Goal: Find specific page/section: Find specific page/section

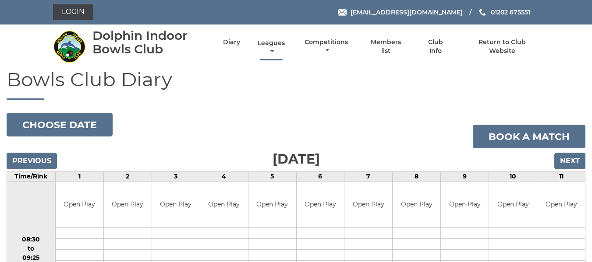
click at [268, 44] on link "Leagues" at bounding box center [271, 47] width 32 height 17
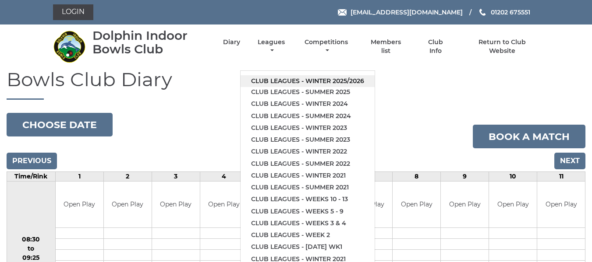
click at [279, 78] on link "Club leagues - Winter 2025/2026" at bounding box center [308, 81] width 134 height 12
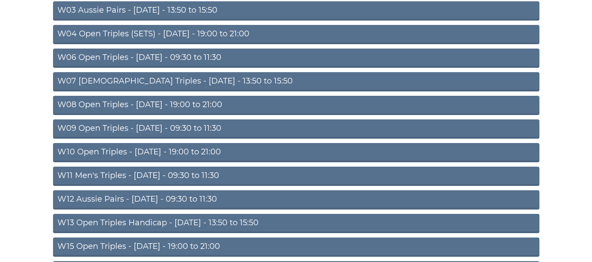
scroll to position [219, 0]
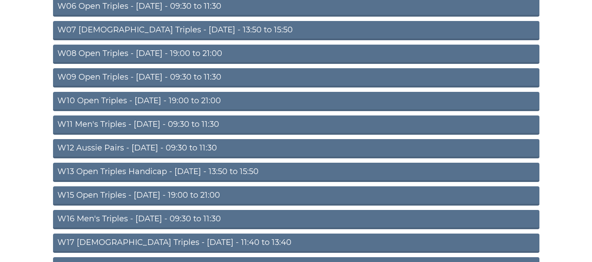
click at [199, 169] on link "W13 Open Triples Handicap - Thursday - 13:50 to 15:50" at bounding box center [296, 172] width 486 height 19
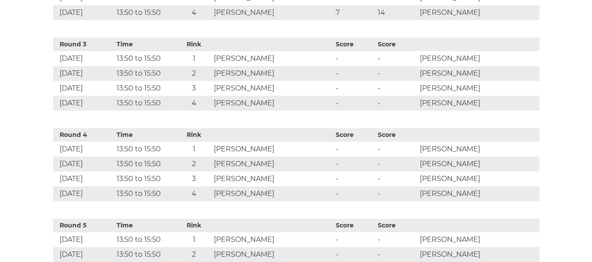
scroll to position [570, 0]
